Goal: Task Accomplishment & Management: Manage account settings

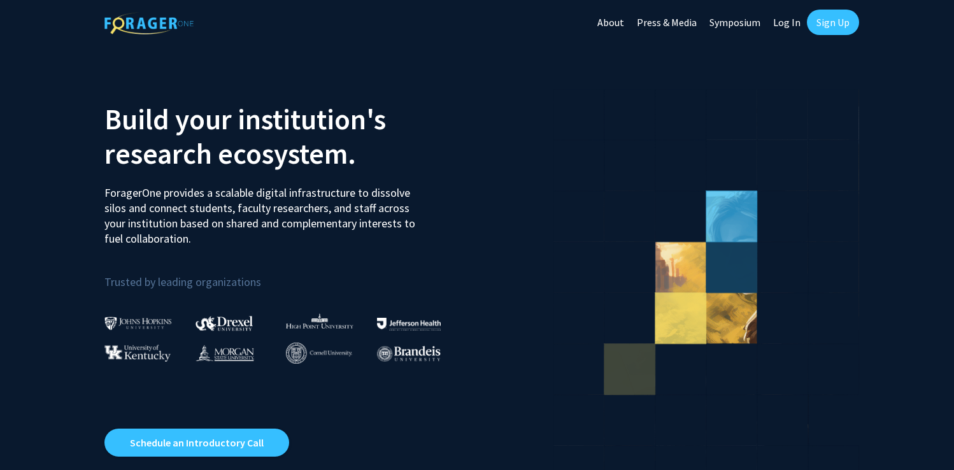
click at [787, 25] on link "Log In" at bounding box center [787, 22] width 40 height 45
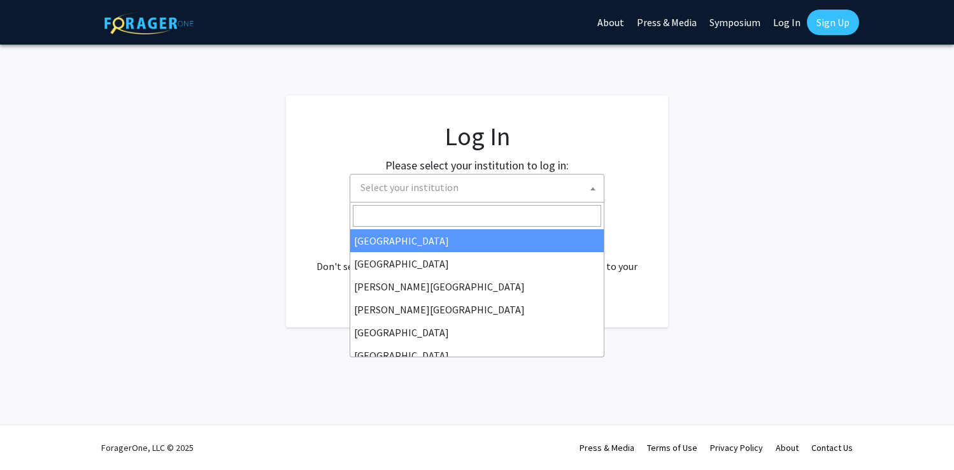
click at [563, 192] on span "Select your institution" at bounding box center [480, 188] width 248 height 26
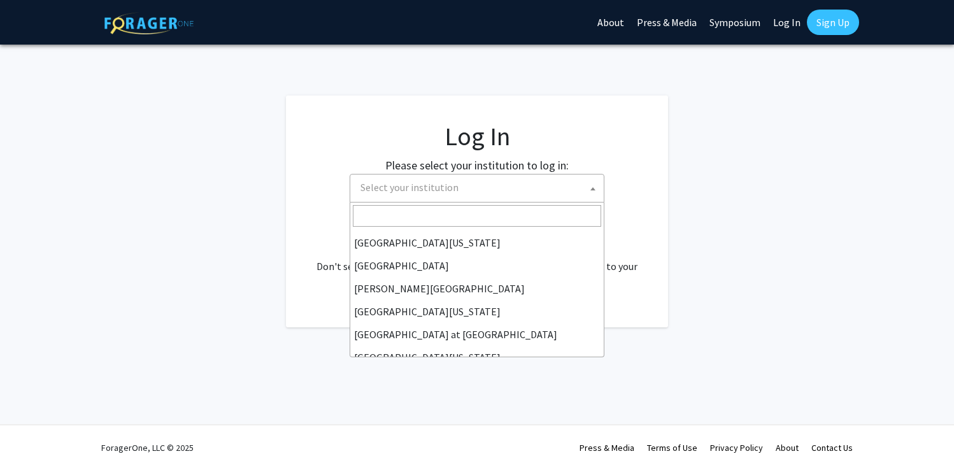
scroll to position [446, 0]
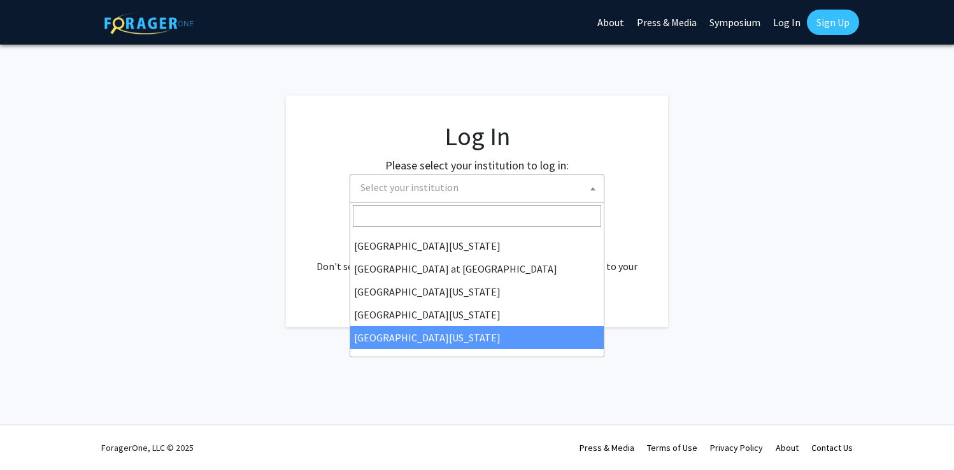
select select "33"
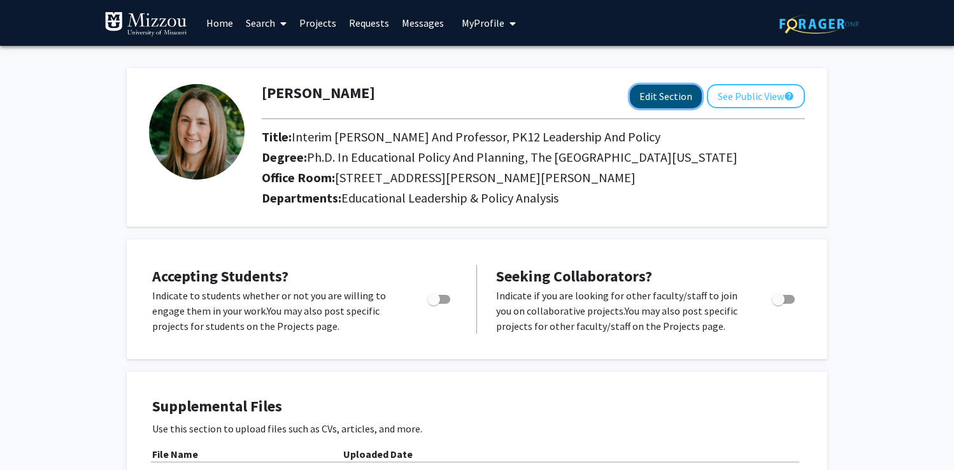
click at [650, 97] on button "Edit Section" at bounding box center [666, 97] width 72 height 24
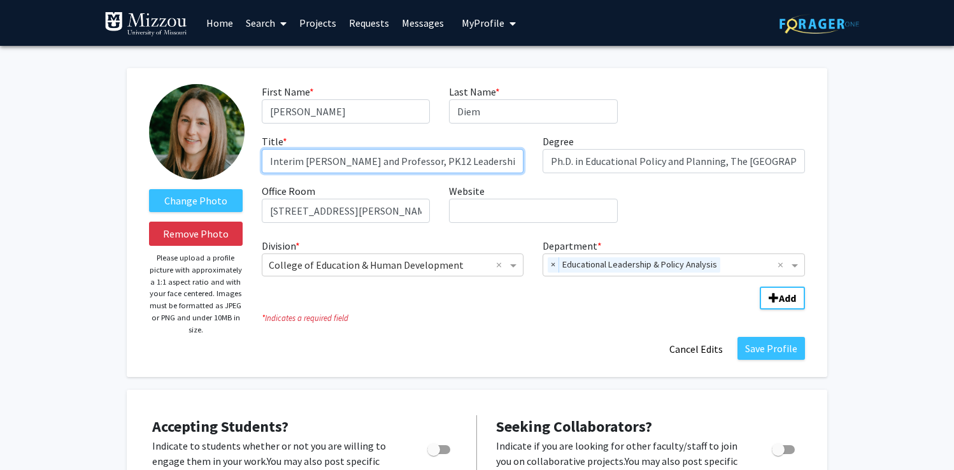
drag, startPoint x: 345, startPoint y: 161, endPoint x: 238, endPoint y: 159, distance: 107.1
click at [238, 159] on form "Change Photo Remove Photo Please upload a profile picture with approximately a …" at bounding box center [477, 222] width 675 height 277
type input "Professor, PK12 Leadership and Policy"
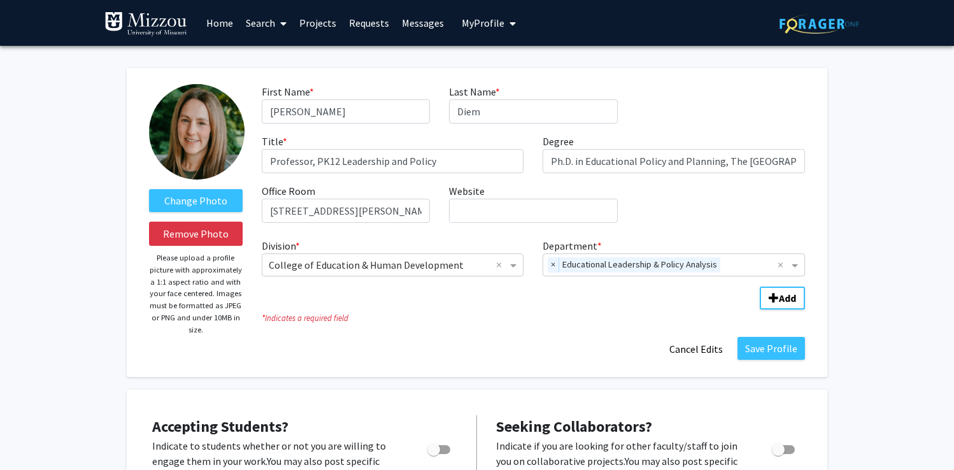
click at [691, 208] on div "First Name * required Sarah Last Name * required Diem Title * required Professo…" at bounding box center [533, 158] width 563 height 149
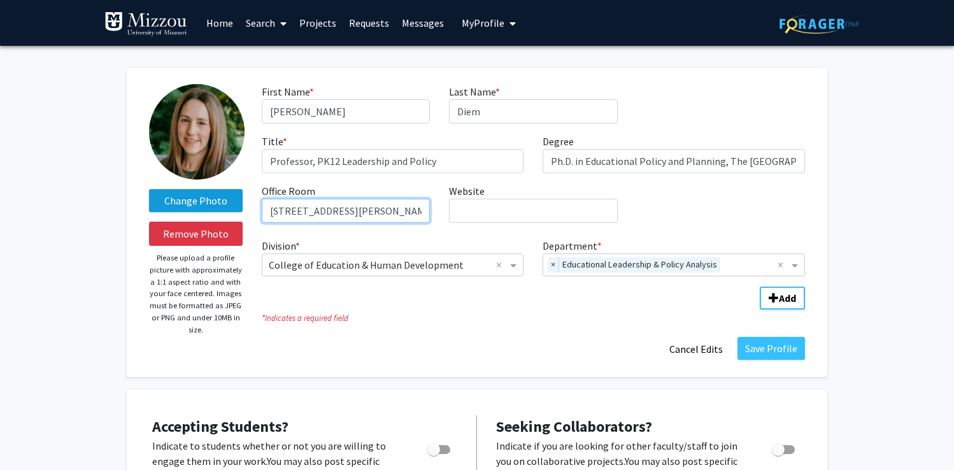
drag, startPoint x: 335, startPoint y: 210, endPoint x: 240, endPoint y: 210, distance: 94.9
click at [240, 210] on form "Change Photo Remove Photo Please upload a profile picture with approximately a …" at bounding box center [477, 222] width 675 height 277
type input "207 Hill Hall, Columbia, MO 65211"
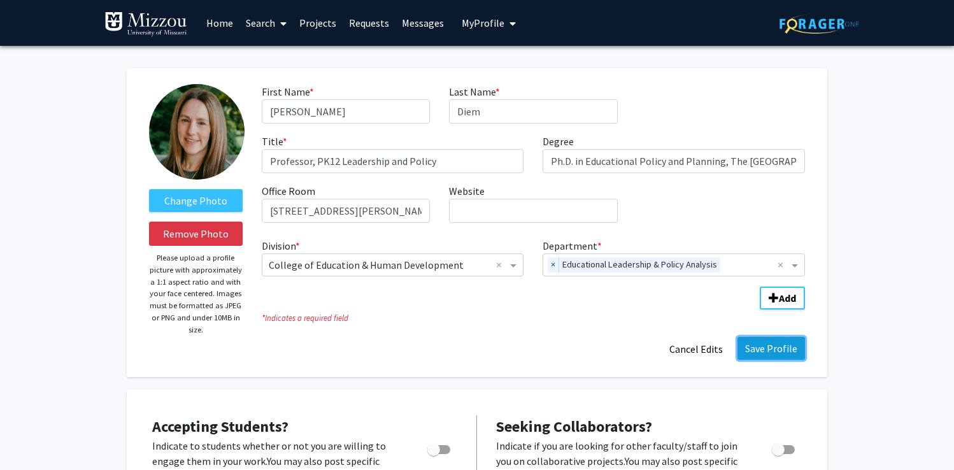
click at [761, 354] on button "Save Profile" at bounding box center [772, 348] width 68 height 23
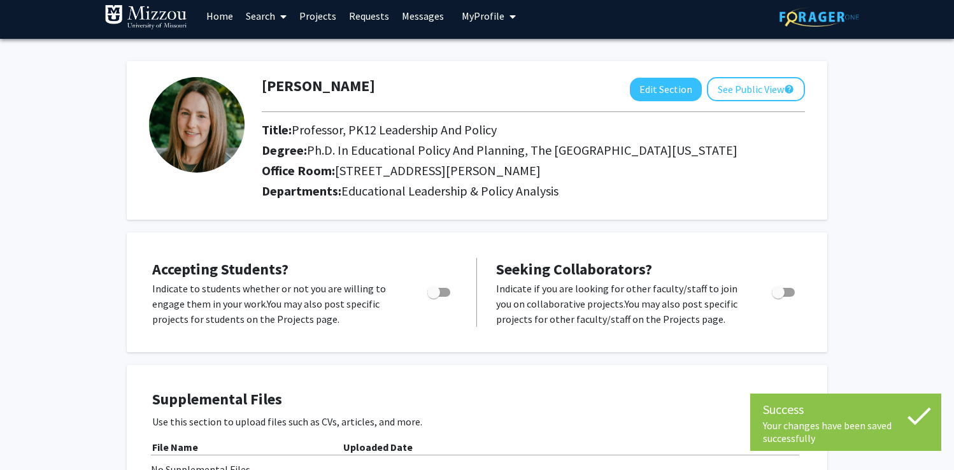
scroll to position [6, 0]
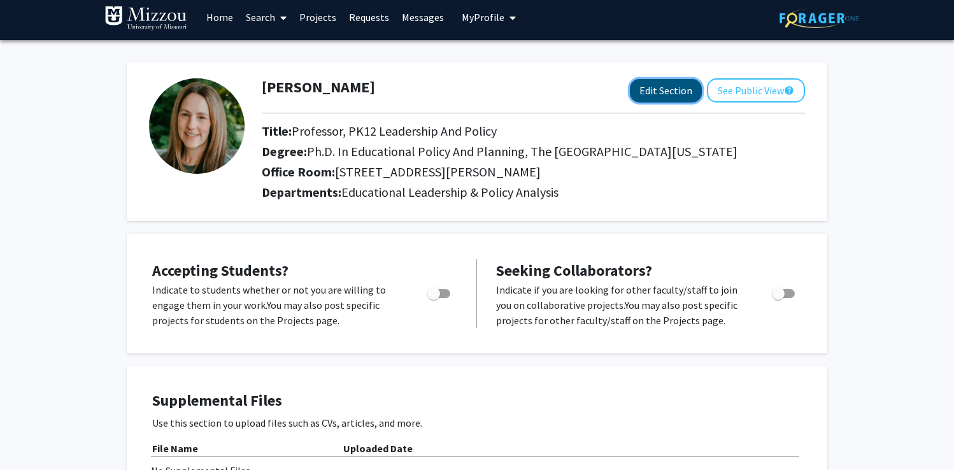
click at [639, 90] on button "Edit Section" at bounding box center [666, 91] width 72 height 24
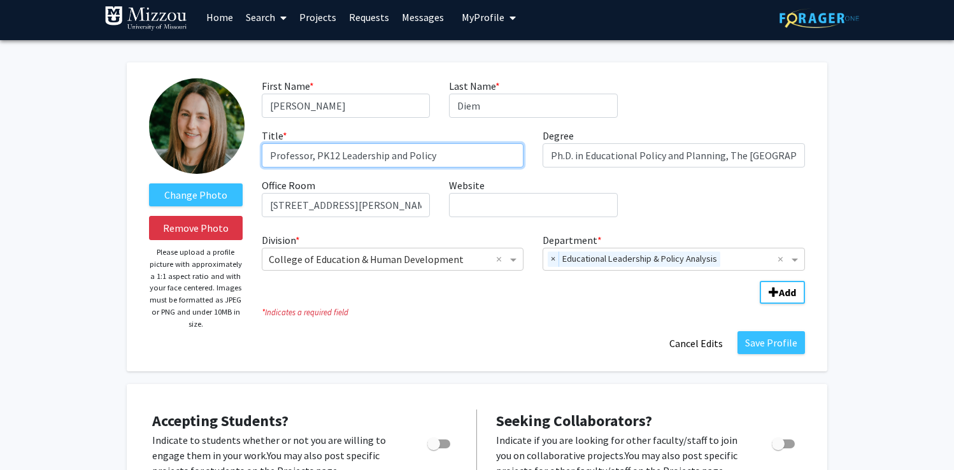
click at [338, 157] on input "Professor, PK12 Leadership and Policy" at bounding box center [393, 155] width 263 height 24
drag, startPoint x: 460, startPoint y: 156, endPoint x: 392, endPoint y: 156, distance: 67.5
click at [392, 156] on input "Professor, PK12 Educational Leadership and Policy" at bounding box center [393, 155] width 263 height 24
click at [436, 162] on input "Professor, PK12 Educational Policy" at bounding box center [393, 155] width 263 height 24
type input "Professor, PK12 Educational Policy & Leadership"
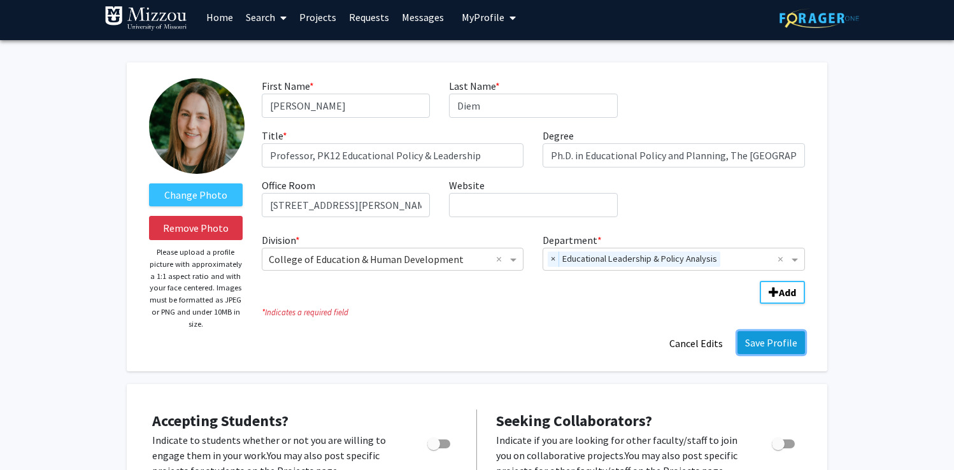
click at [768, 343] on button "Save Profile" at bounding box center [772, 342] width 68 height 23
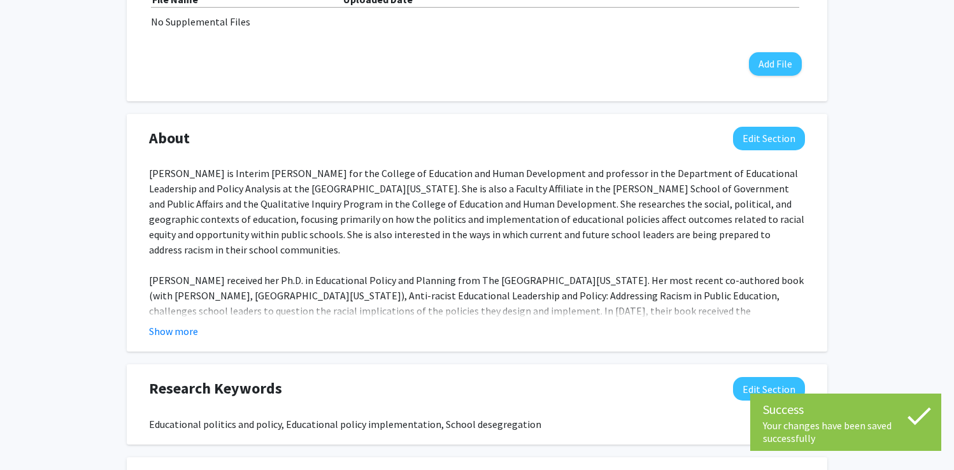
scroll to position [456, 0]
click at [770, 145] on button "Edit Section" at bounding box center [769, 138] width 72 height 24
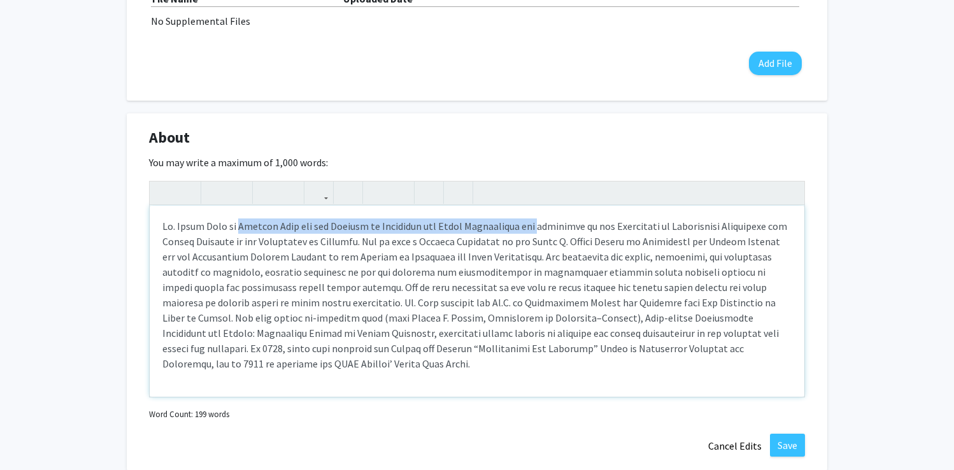
drag, startPoint x: 542, startPoint y: 227, endPoint x: 237, endPoint y: 228, distance: 305.2
click at [237, 228] on div "Note to users with screen readers: Please deactivate our accessibility plugin f…" at bounding box center [477, 301] width 655 height 191
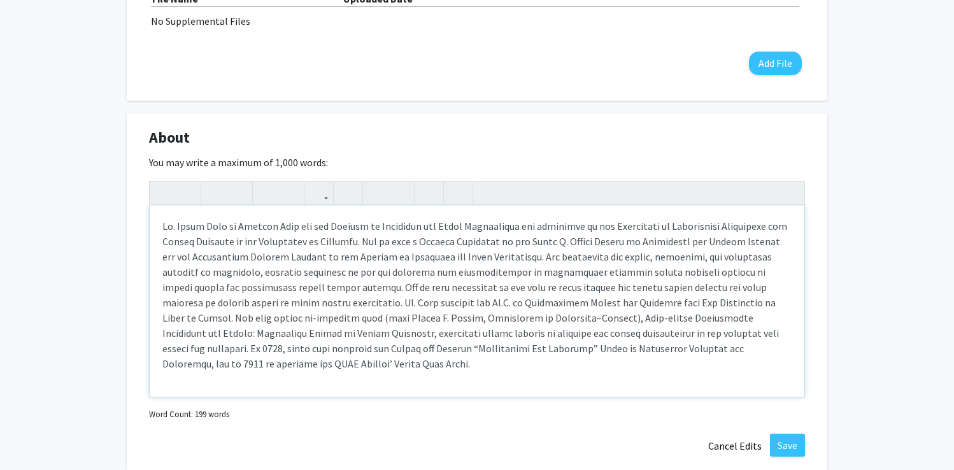
type textarea "Dr. Sarah Diem is professor in the Department of Educational Leadership and Pol…"
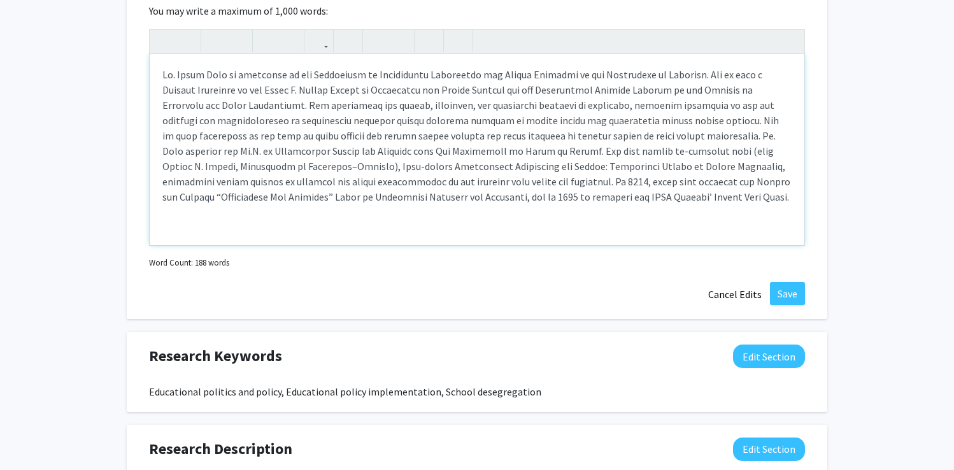
scroll to position [608, 0]
click at [790, 291] on button "Save" at bounding box center [787, 293] width 35 height 23
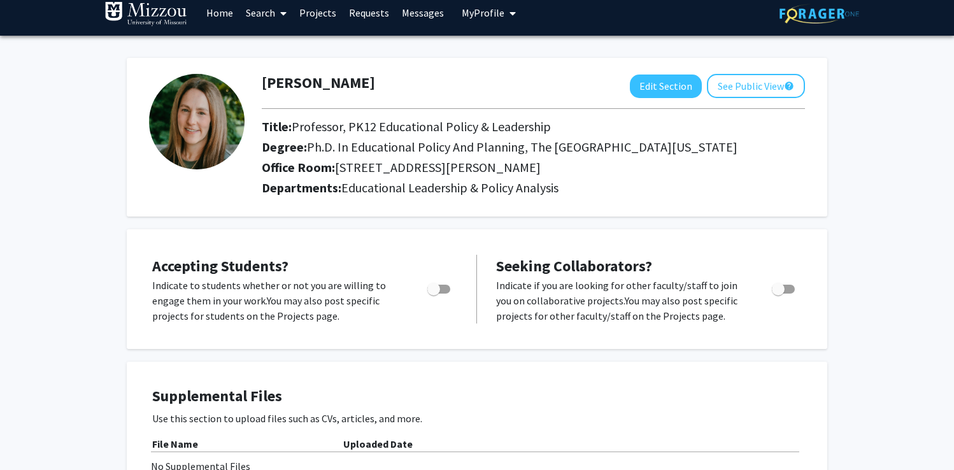
scroll to position [0, 0]
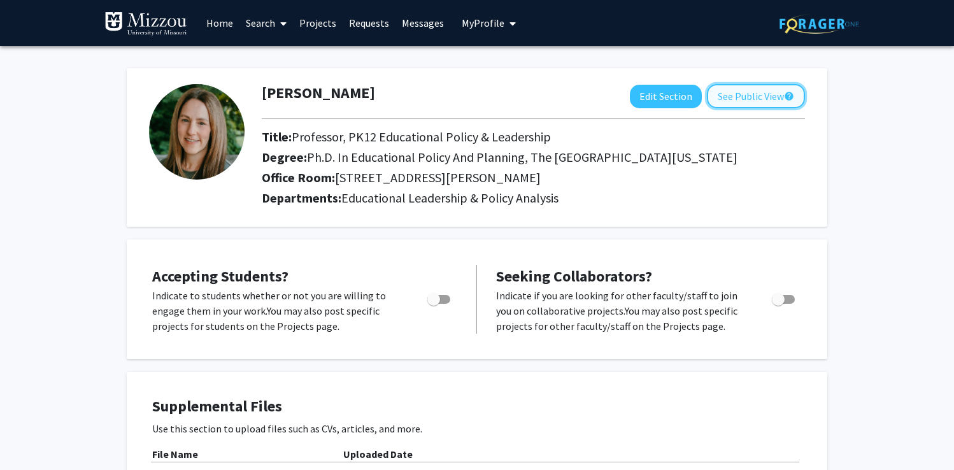
click at [746, 101] on button "See Public View help" at bounding box center [756, 96] width 98 height 24
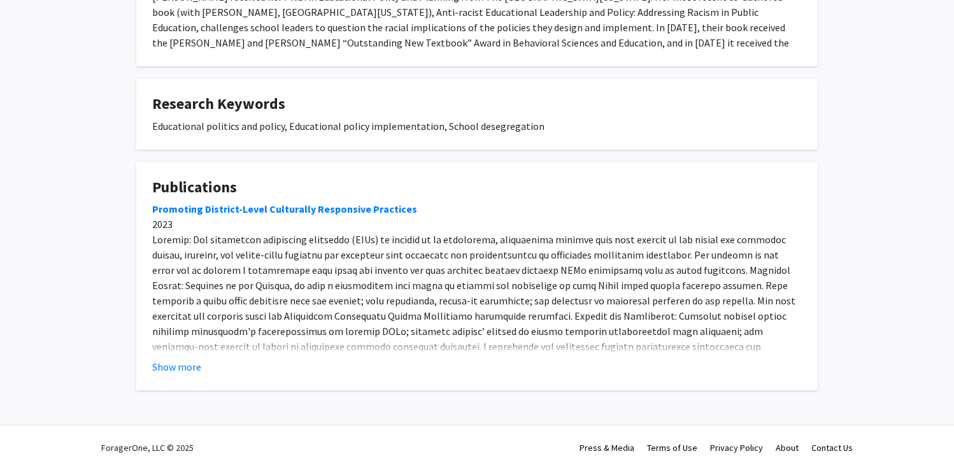
scroll to position [373, 0]
click at [172, 371] on button "Show more" at bounding box center [176, 366] width 49 height 15
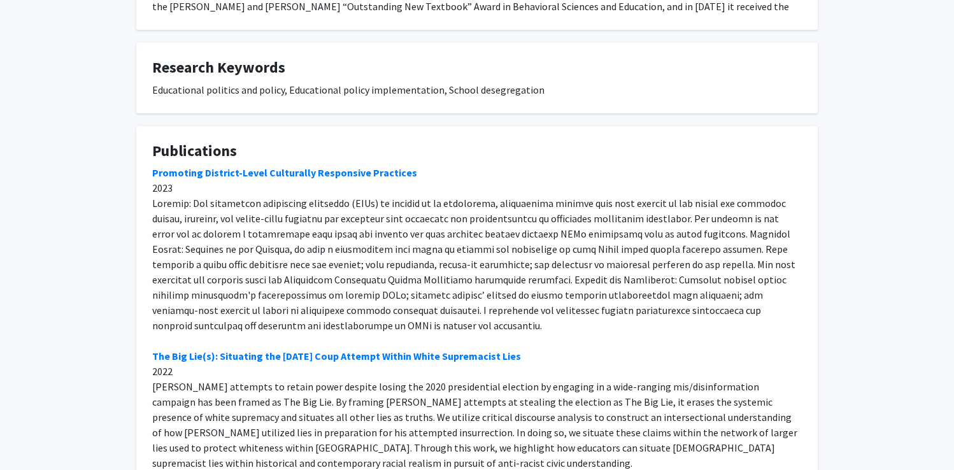
scroll to position [0, 0]
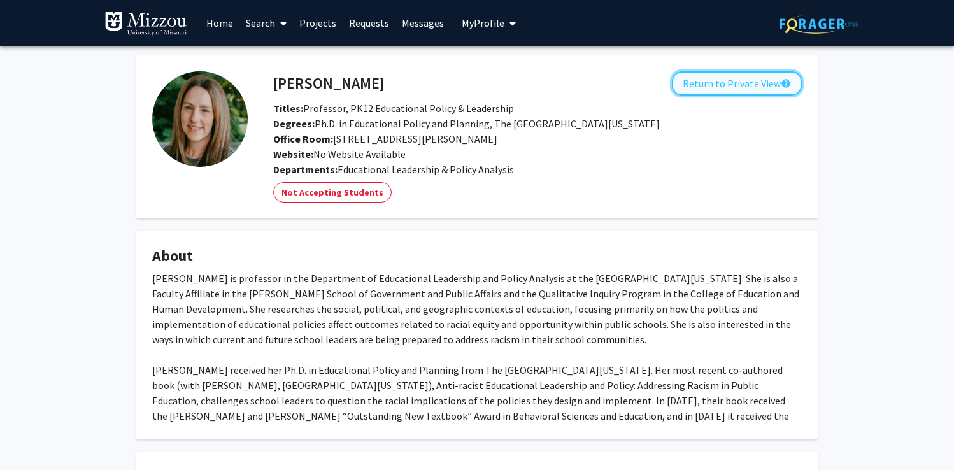
click at [732, 82] on button "Return to Private View help" at bounding box center [737, 83] width 130 height 24
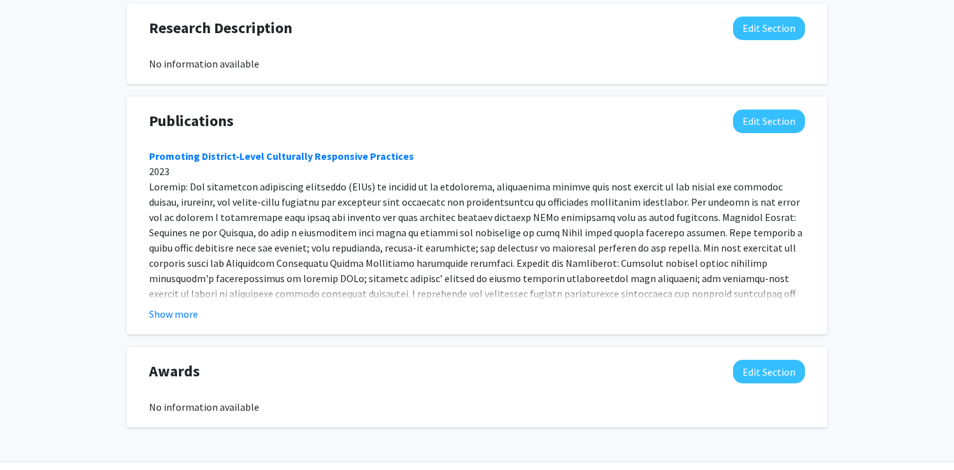
scroll to position [905, 0]
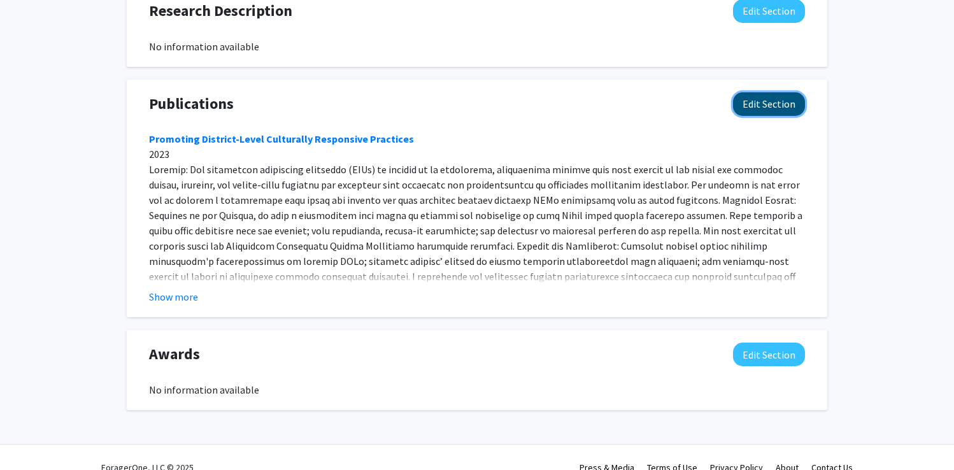
click at [782, 106] on button "Edit Section" at bounding box center [769, 104] width 72 height 24
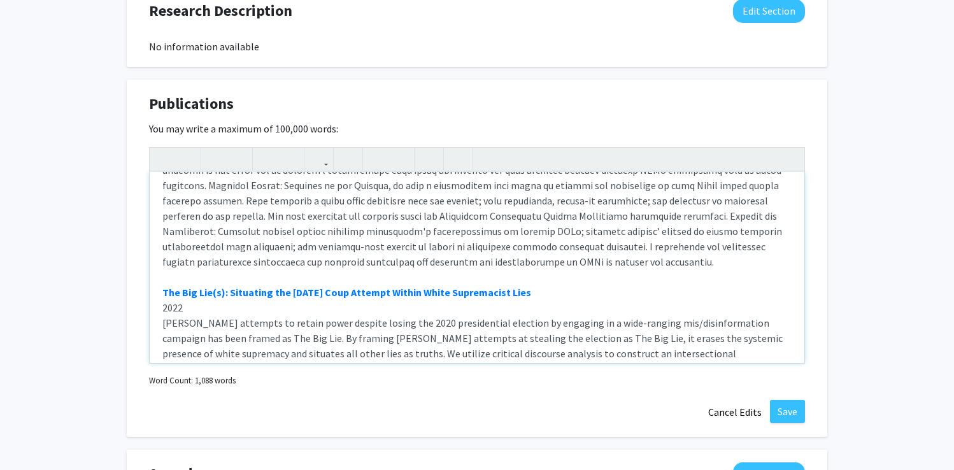
scroll to position [154, 0]
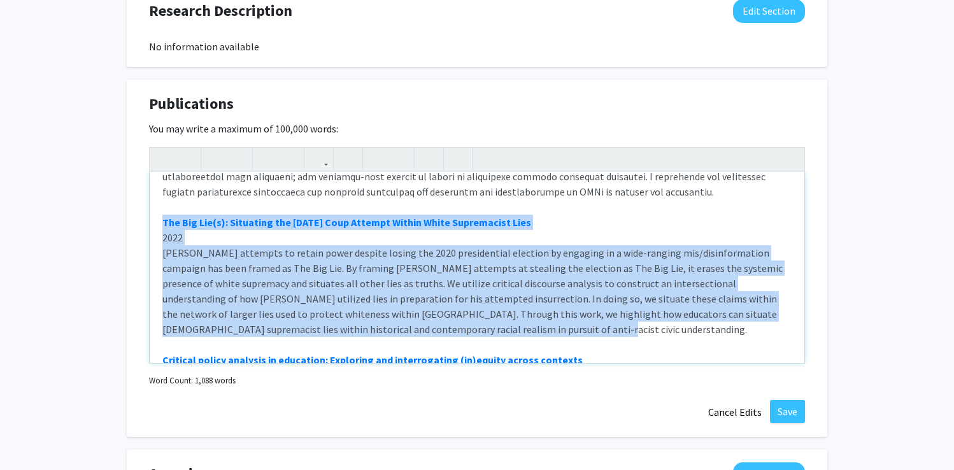
drag, startPoint x: 493, startPoint y: 331, endPoint x: 140, endPoint y: 222, distance: 369.6
click at [140, 222] on div "Publications Edit Section You may write a maximum of 100,000 words: Promoting D…" at bounding box center [477, 259] width 701 height 358
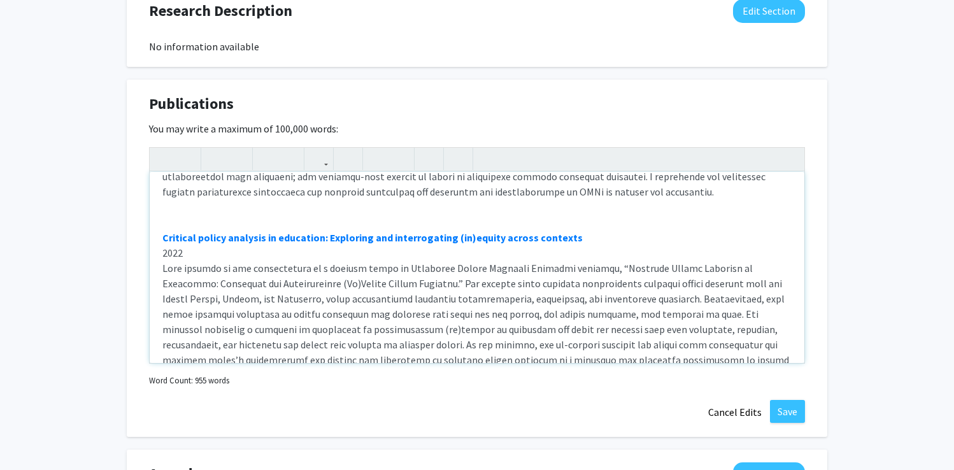
type textarea "<strong><a href="https://doi.org/10.1177/0013161x231161041" target="_blank">Pro…"
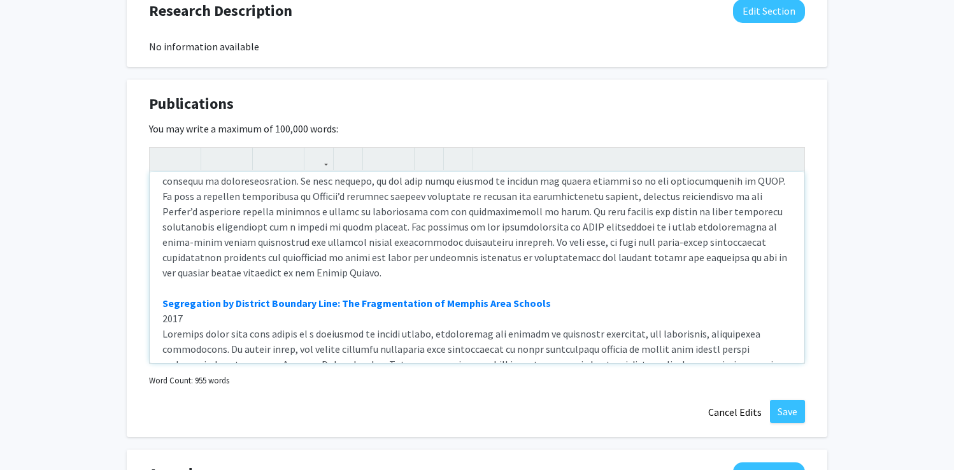
scroll to position [782, 0]
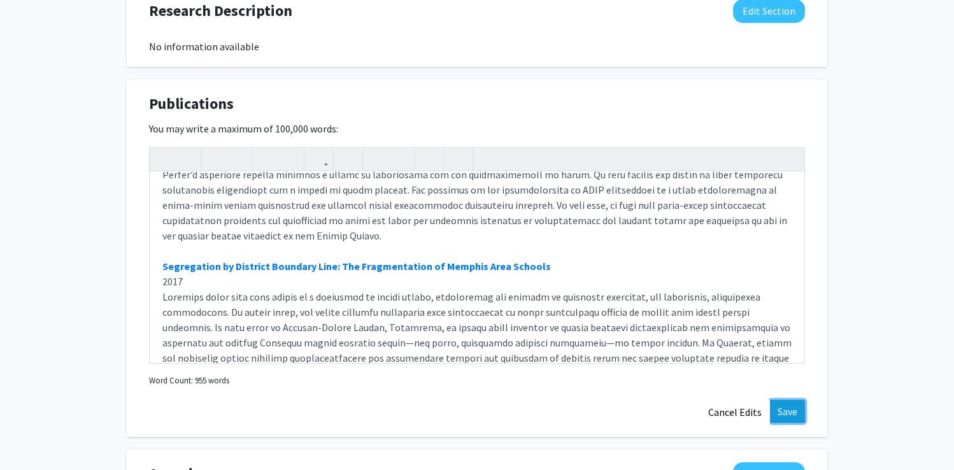
click at [787, 411] on button "Save" at bounding box center [787, 411] width 35 height 23
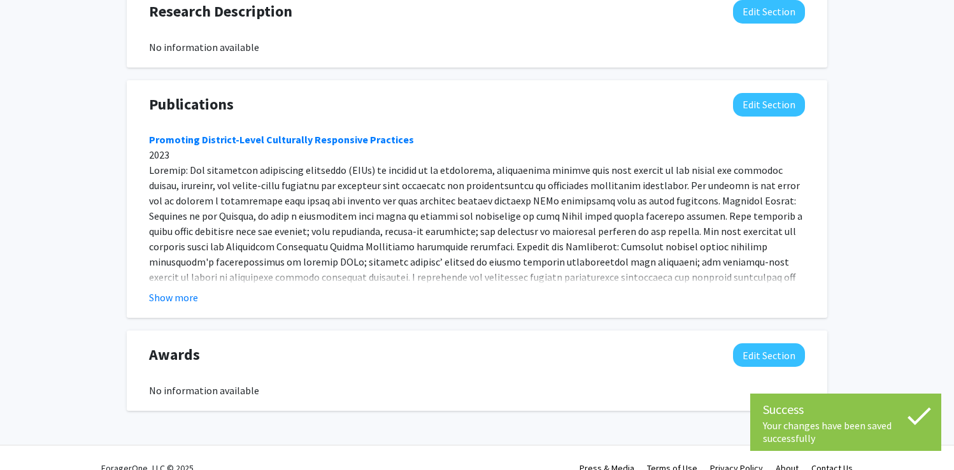
scroll to position [925, 0]
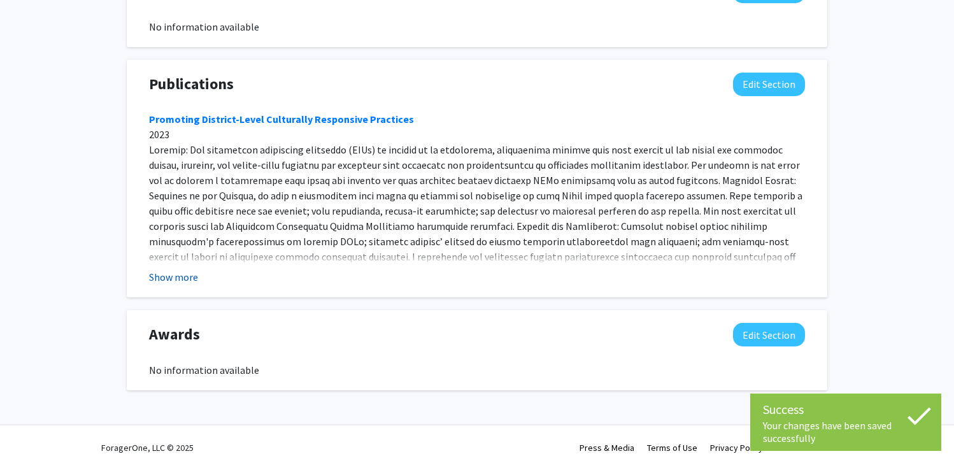
click at [173, 279] on button "Show more" at bounding box center [173, 277] width 49 height 15
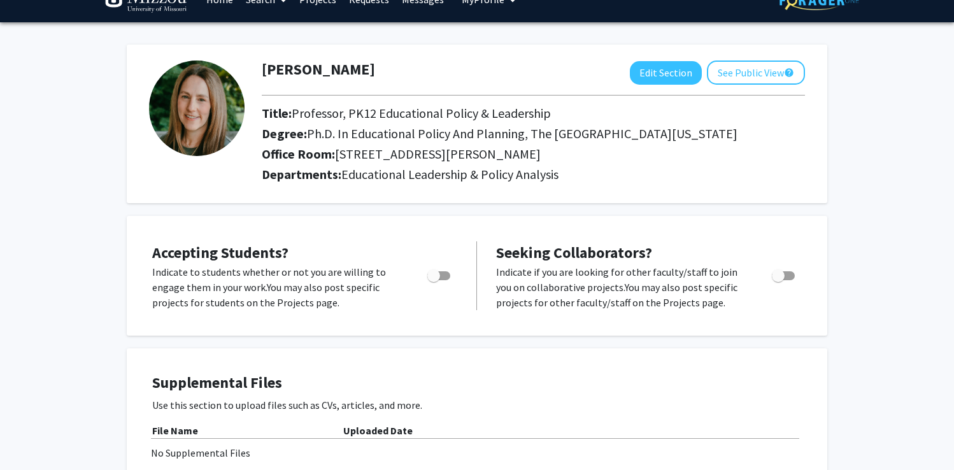
scroll to position [0, 0]
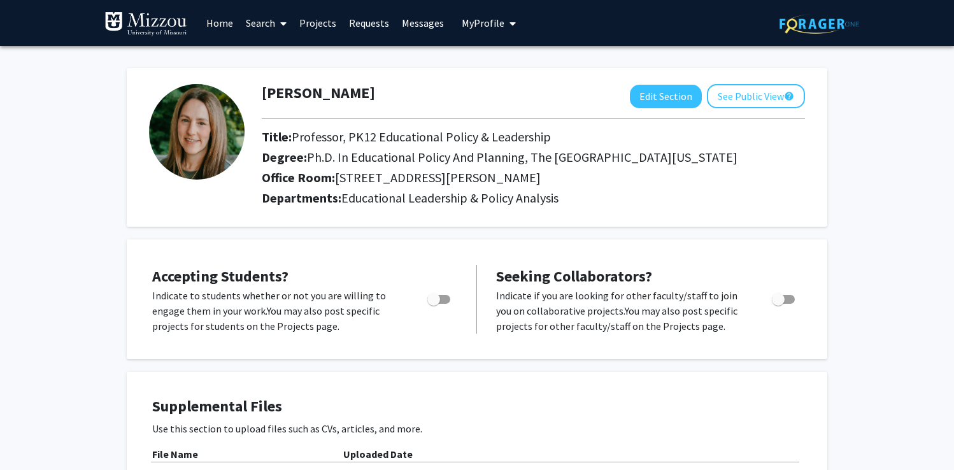
click at [221, 20] on link "Home" at bounding box center [220, 23] width 40 height 45
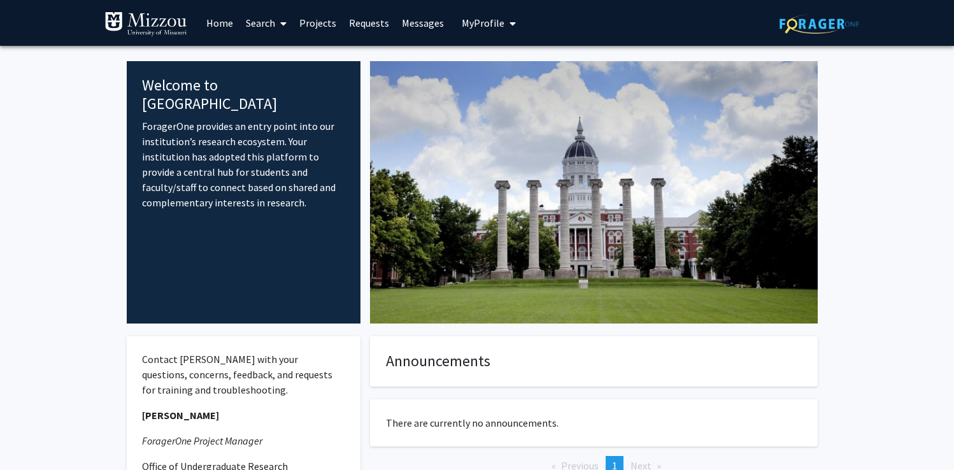
scroll to position [164, 0]
